Goal: Check status: Check status

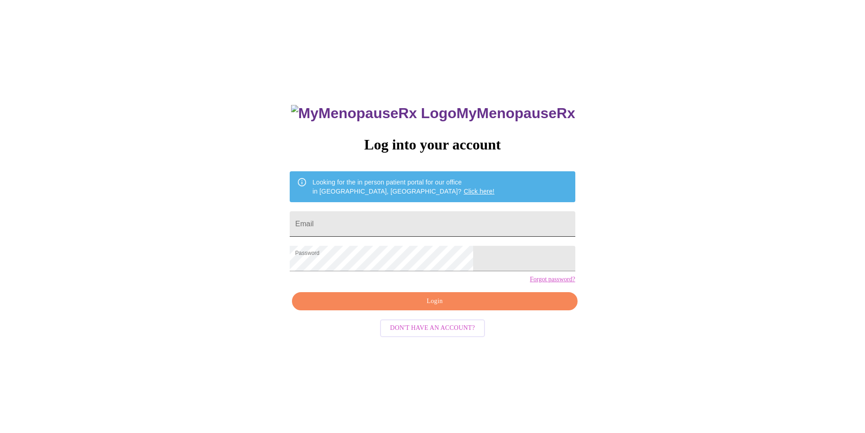
drag, startPoint x: 0, startPoint y: 0, endPoint x: 442, endPoint y: 225, distance: 496.1
click at [442, 225] on input "Email" at bounding box center [432, 223] width 285 height 25
type input "[DOMAIN_NAME][EMAIL_ADDRESS][DOMAIN_NAME]"
click at [430, 307] on span "Login" at bounding box center [434, 301] width 264 height 11
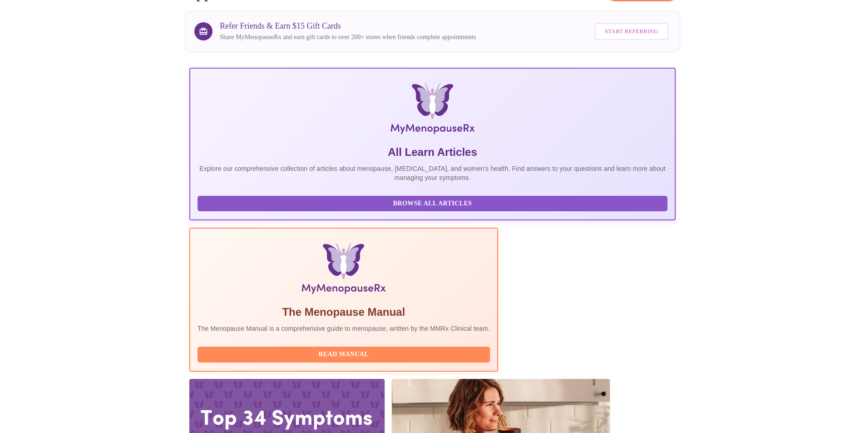
scroll to position [64, 0]
